Goal: Task Accomplishment & Management: Complete application form

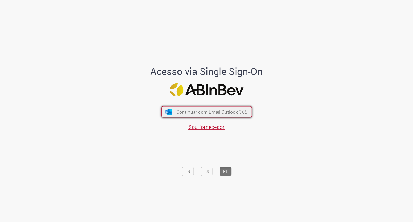
click at [222, 111] on span "Continuar com Email Outlook 365" at bounding box center [211, 112] width 71 height 6
click at [187, 109] on button "Continuar com Email Outlook 365" at bounding box center [206, 111] width 91 height 11
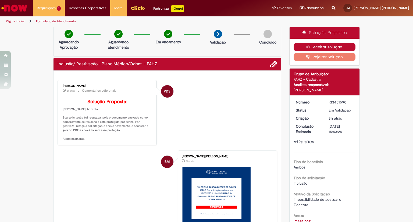
click at [325, 44] on button "Aceitar solução" at bounding box center [325, 47] width 62 height 9
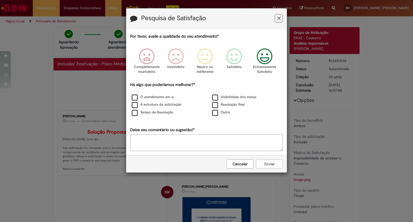
click at [266, 56] on icon "Feedback" at bounding box center [265, 56] width 20 height 16
click at [279, 16] on icon "Feedback" at bounding box center [278, 19] width 3 height 6
